Goal: Transaction & Acquisition: Purchase product/service

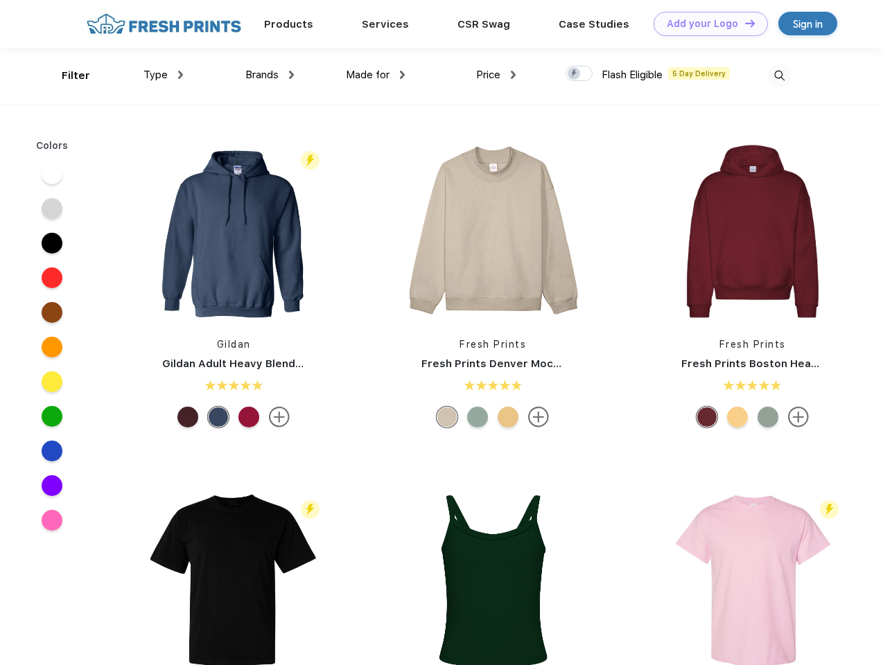
click at [706, 24] on link "Add your Logo Design Tool" at bounding box center [711, 24] width 114 height 24
click at [0, 0] on div "Design Tool" at bounding box center [0, 0] width 0 height 0
click at [744, 23] on link "Add your Logo Design Tool" at bounding box center [711, 24] width 114 height 24
click at [67, 76] on div "Filter" at bounding box center [76, 76] width 28 height 16
click at [164, 75] on span "Type" at bounding box center [155, 75] width 24 height 12
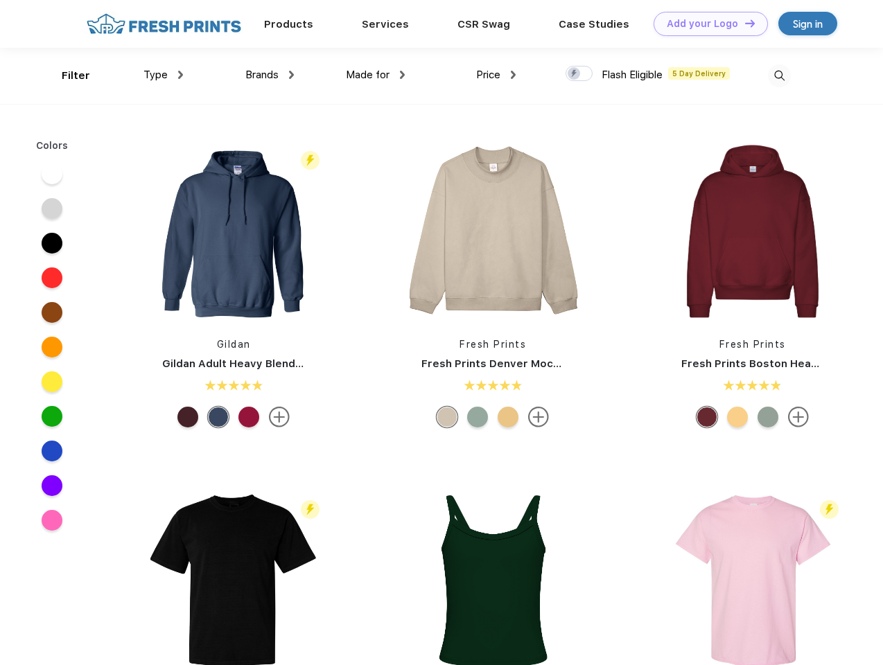
click at [270, 75] on span "Brands" at bounding box center [261, 75] width 33 height 12
click at [376, 75] on span "Made for" at bounding box center [368, 75] width 44 height 12
click at [496, 75] on span "Price" at bounding box center [488, 75] width 24 height 12
click at [579, 74] on div at bounding box center [579, 73] width 27 height 15
click at [575, 74] on input "checkbox" at bounding box center [570, 69] width 9 height 9
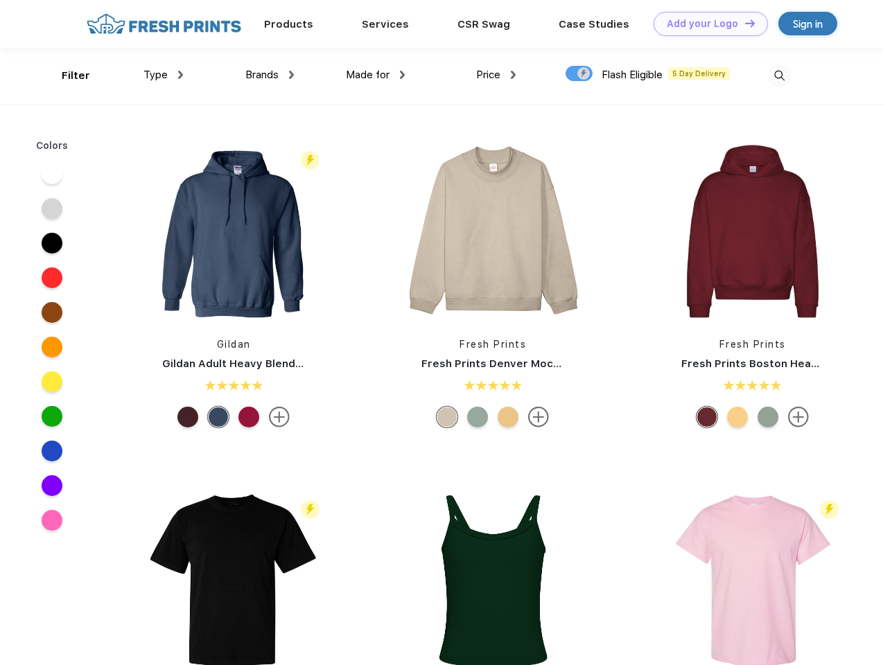
click at [779, 76] on img at bounding box center [779, 75] width 23 height 23
